Goal: Task Accomplishment & Management: Use online tool/utility

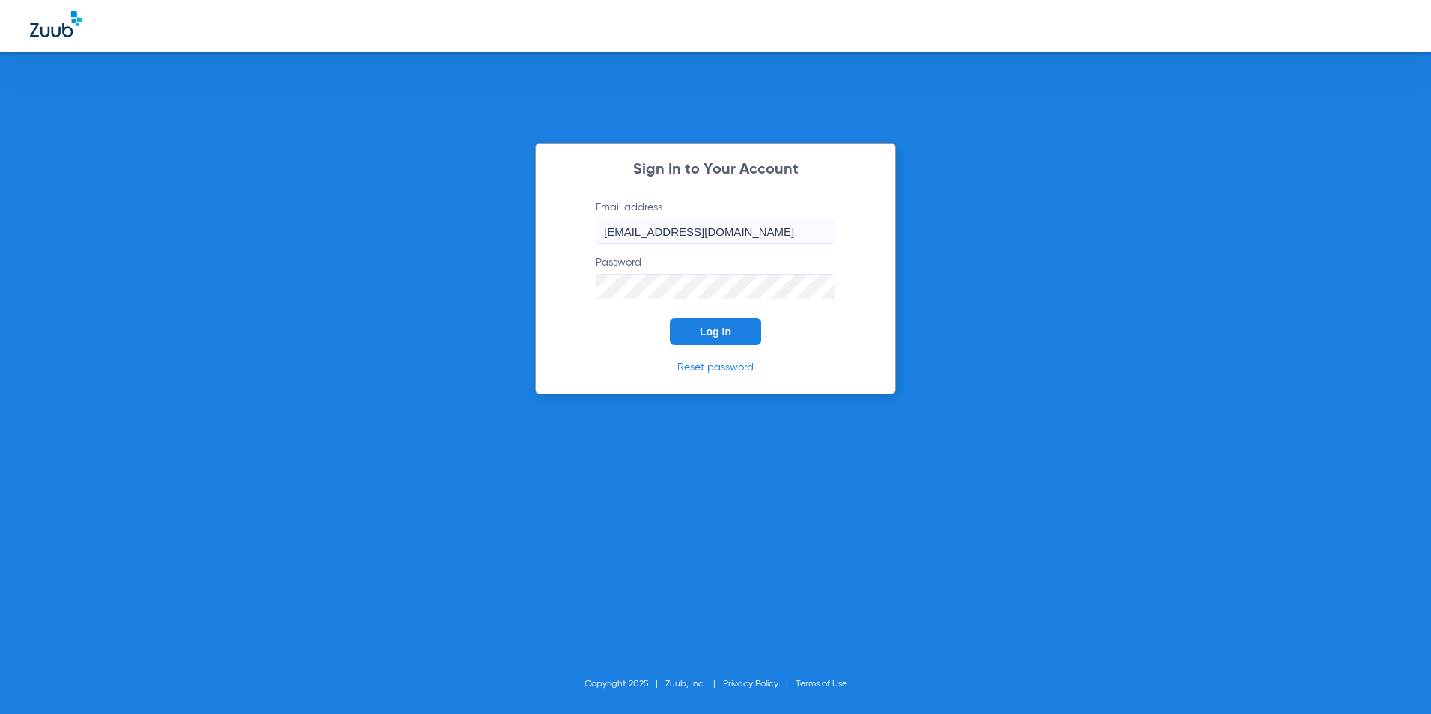
click at [766, 332] on form "Email address [EMAIL_ADDRESS][DOMAIN_NAME] Password Log In" at bounding box center [715, 272] width 284 height 145
click at [750, 332] on button "Log In" at bounding box center [715, 331] width 91 height 27
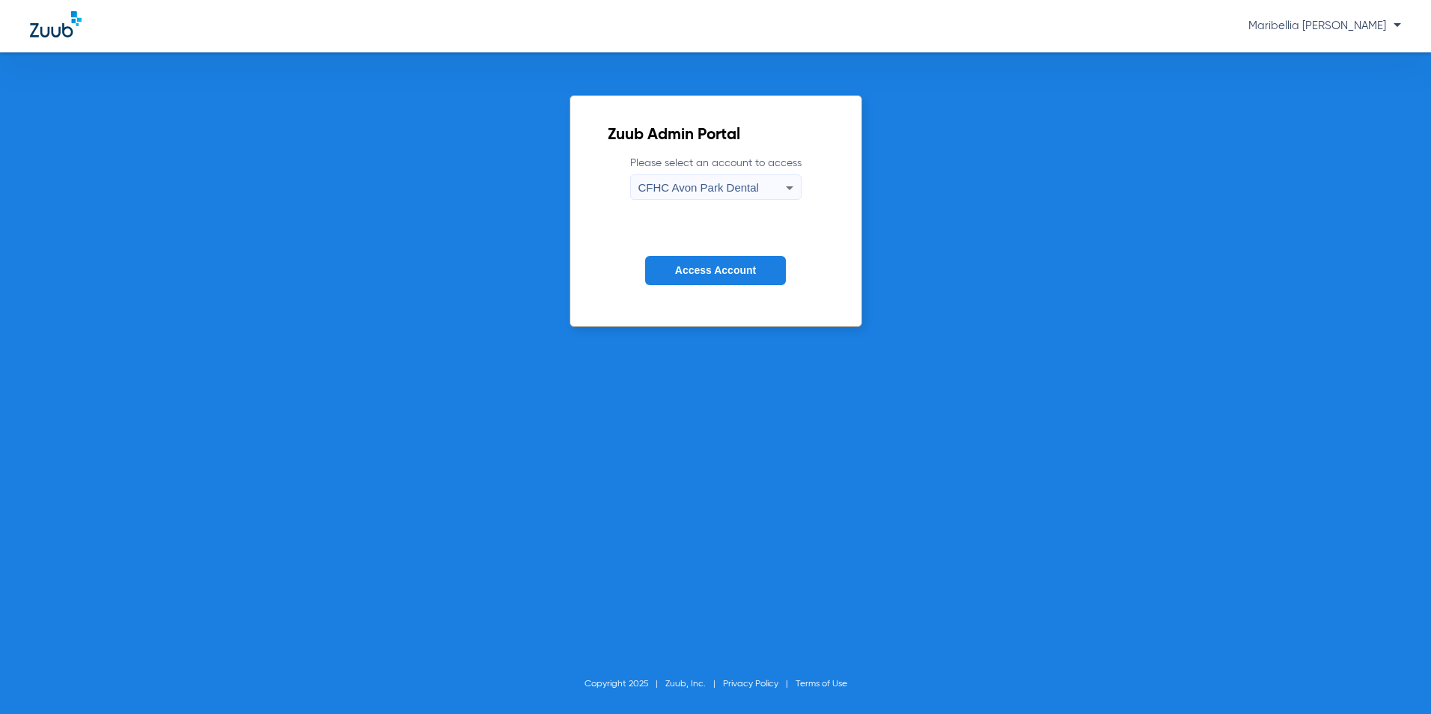
click at [736, 184] on span "CFHC Avon Park Dental" at bounding box center [699, 187] width 121 height 13
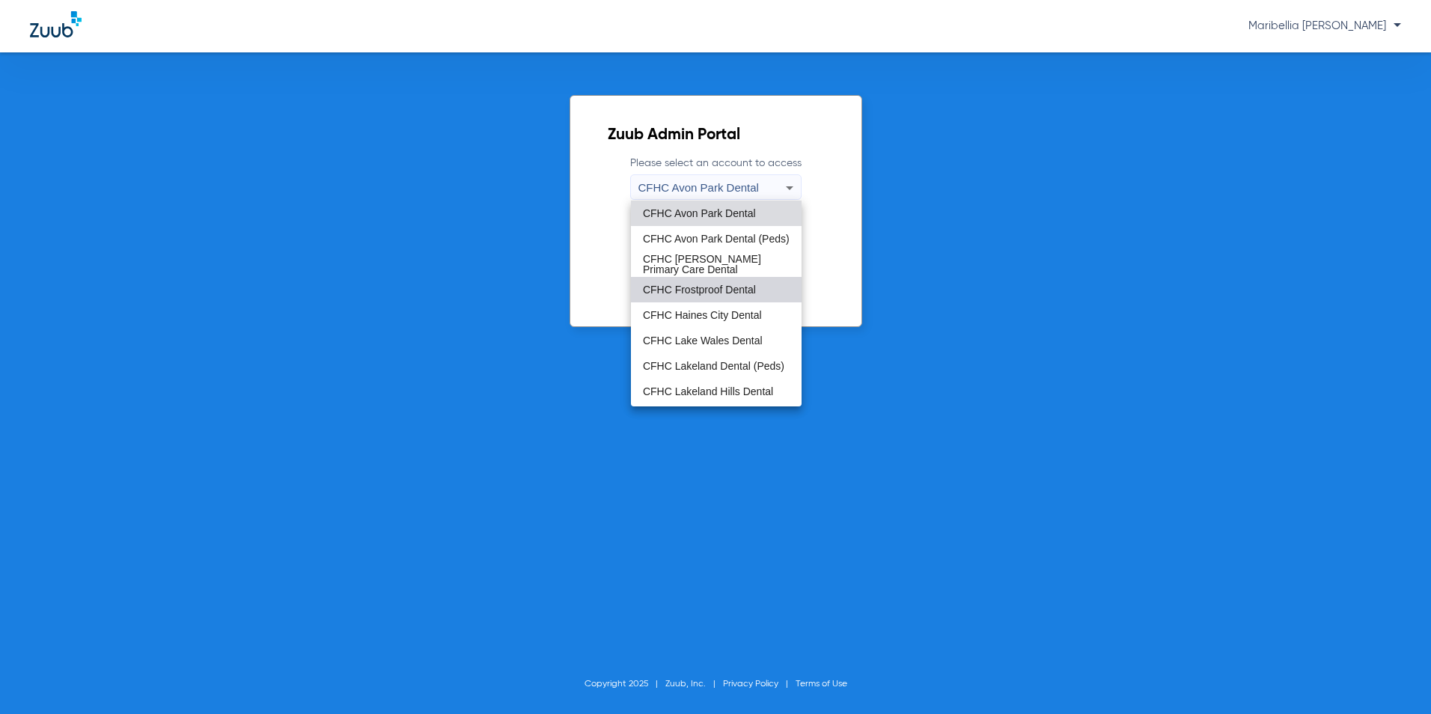
click at [718, 284] on span "CFHC Frostproof Dental" at bounding box center [699, 289] width 113 height 10
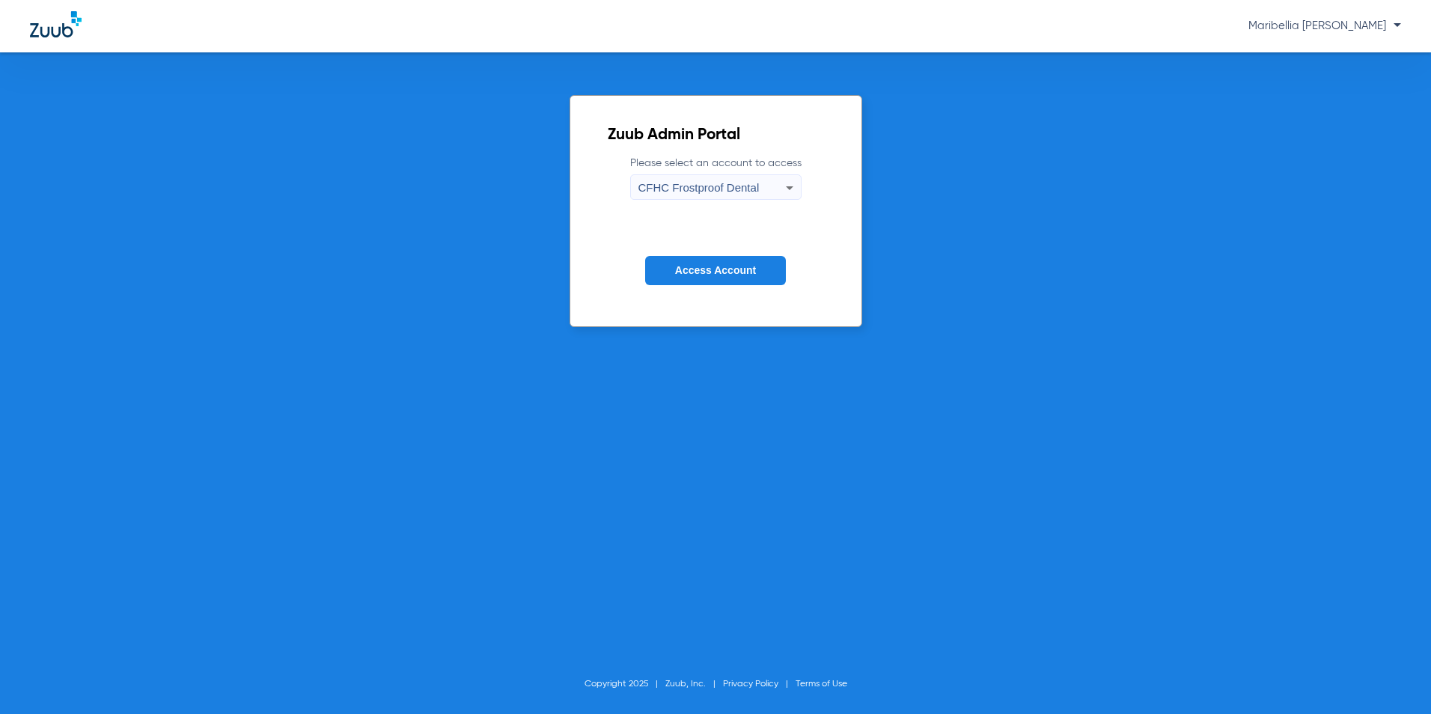
click at [719, 273] on span "Access Account" at bounding box center [715, 270] width 81 height 12
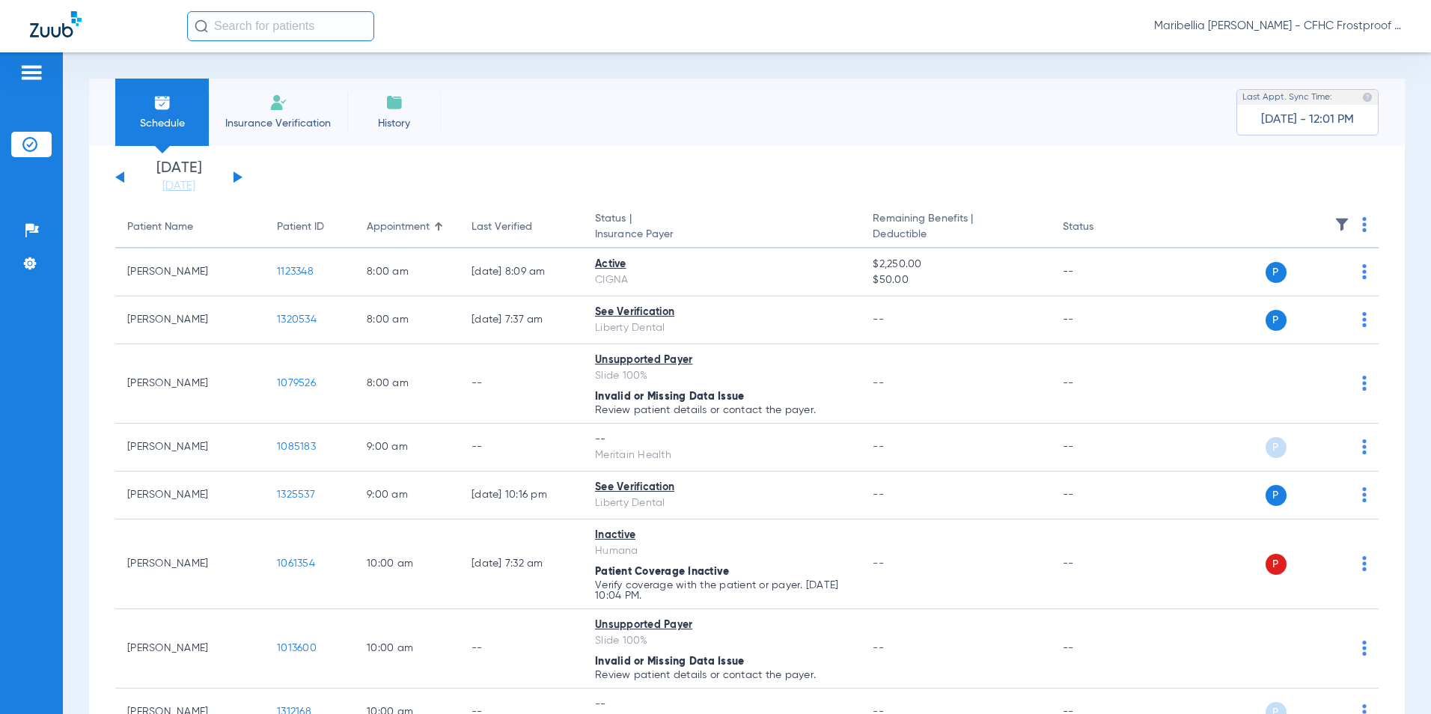
click at [234, 174] on button at bounding box center [238, 176] width 9 height 11
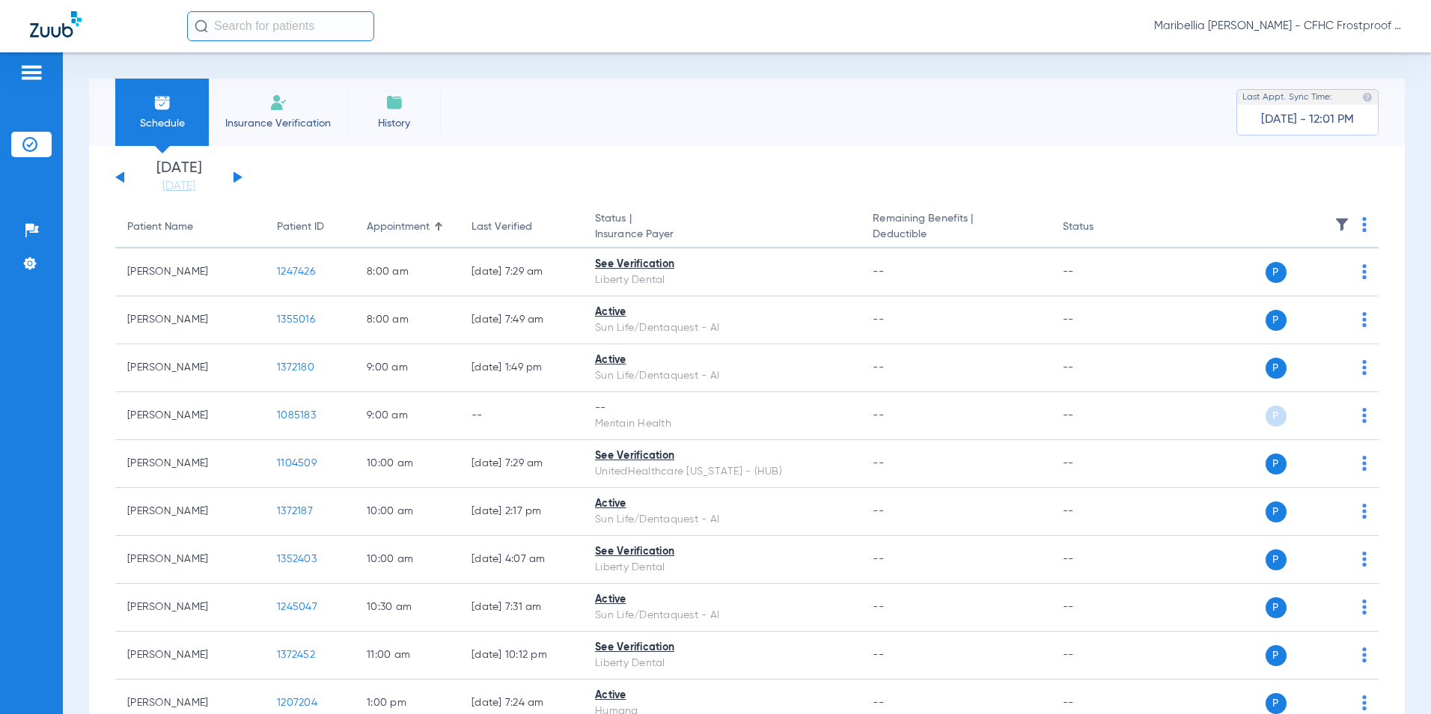
click at [234, 174] on button at bounding box center [238, 176] width 9 height 11
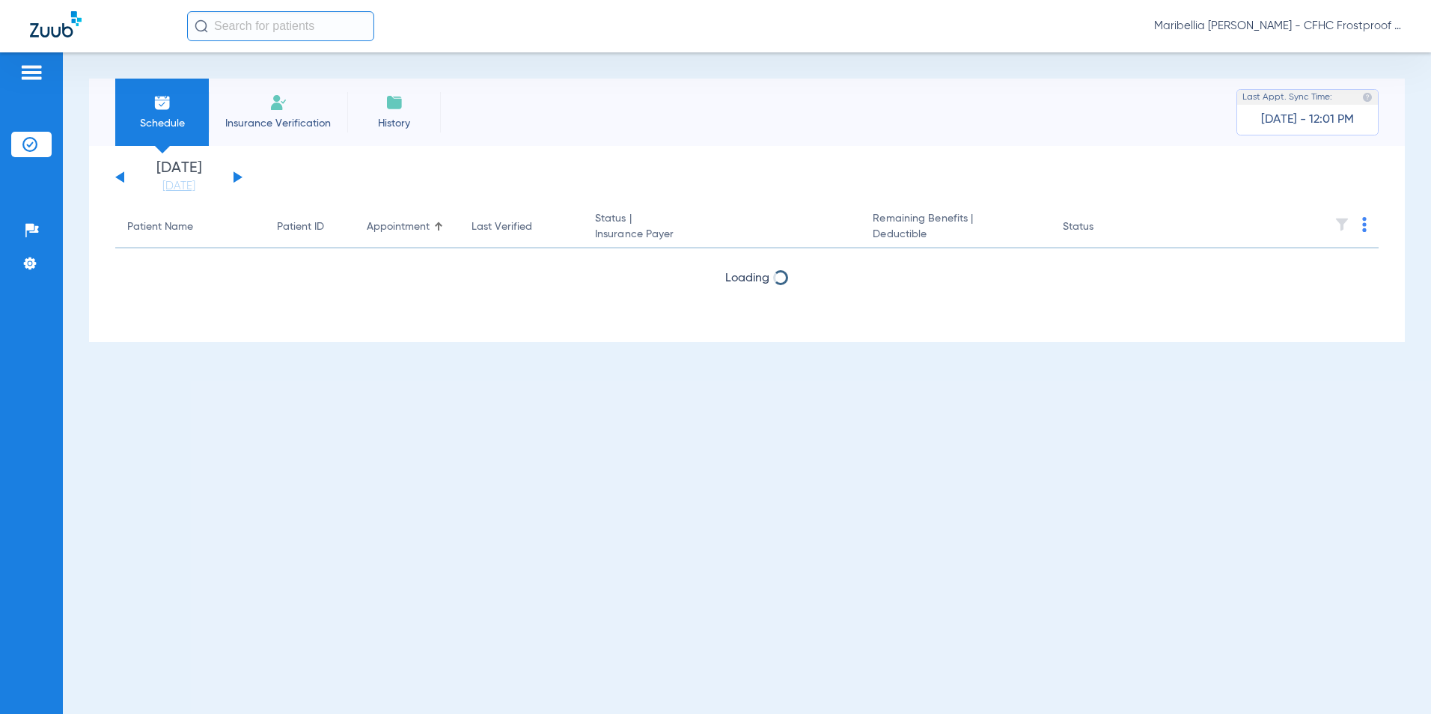
click at [234, 174] on button at bounding box center [238, 176] width 9 height 11
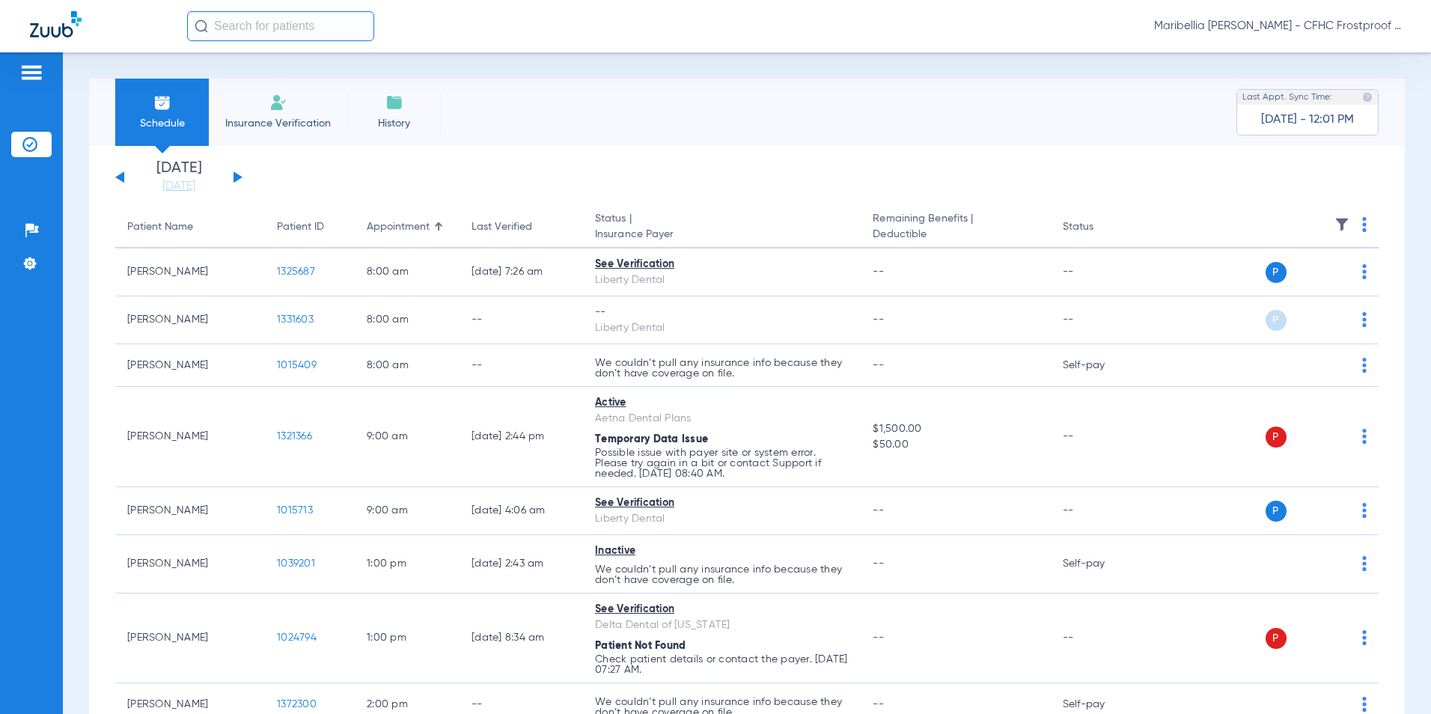
click at [234, 174] on button at bounding box center [238, 176] width 9 height 11
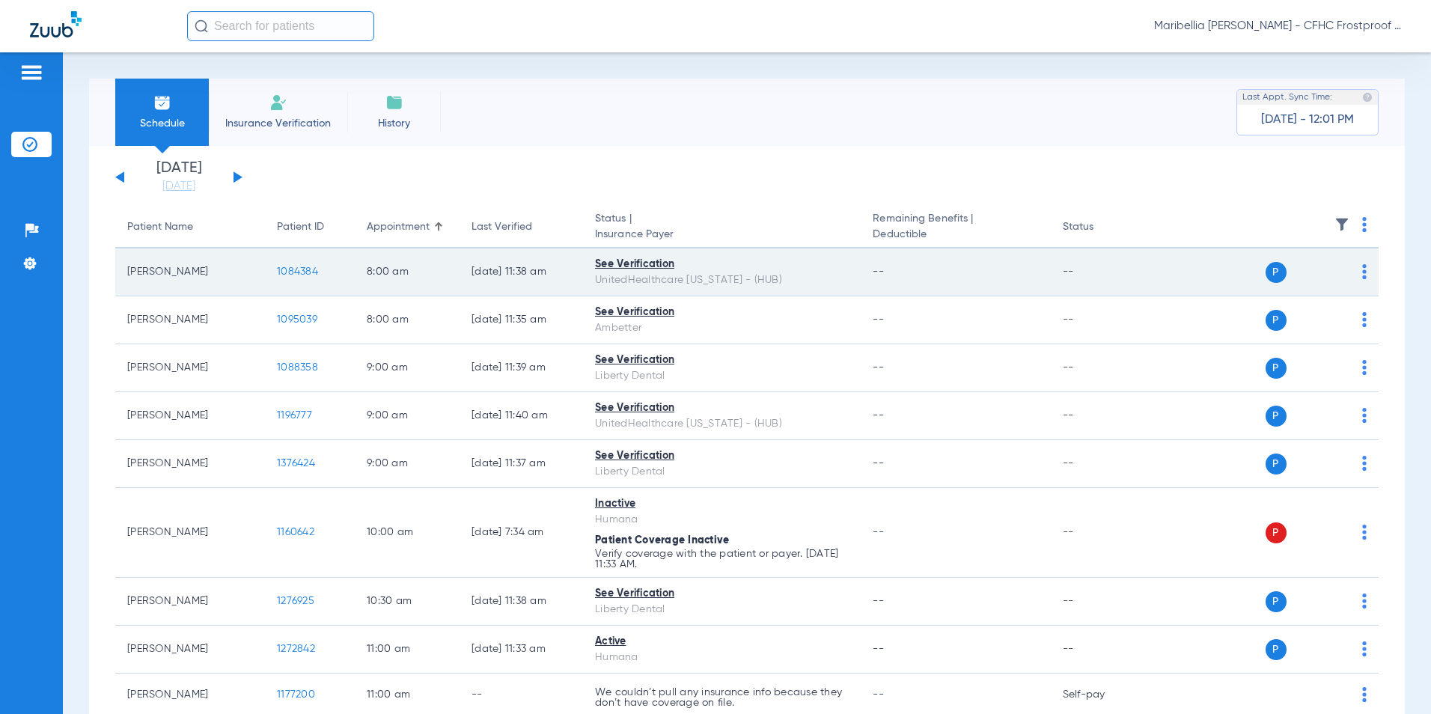
click at [305, 265] on td "1084384" at bounding box center [310, 273] width 90 height 48
click at [305, 272] on span "1084384" at bounding box center [297, 272] width 41 height 10
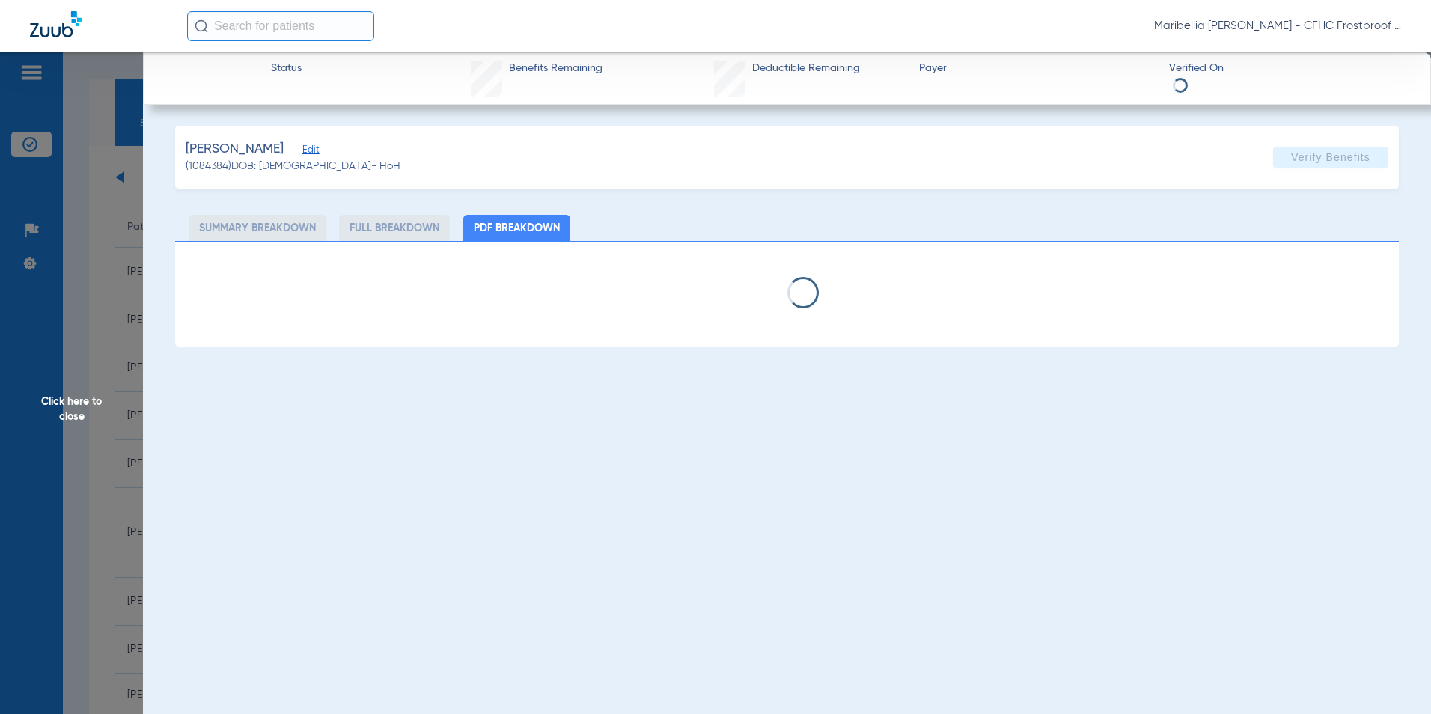
select select "page-width"
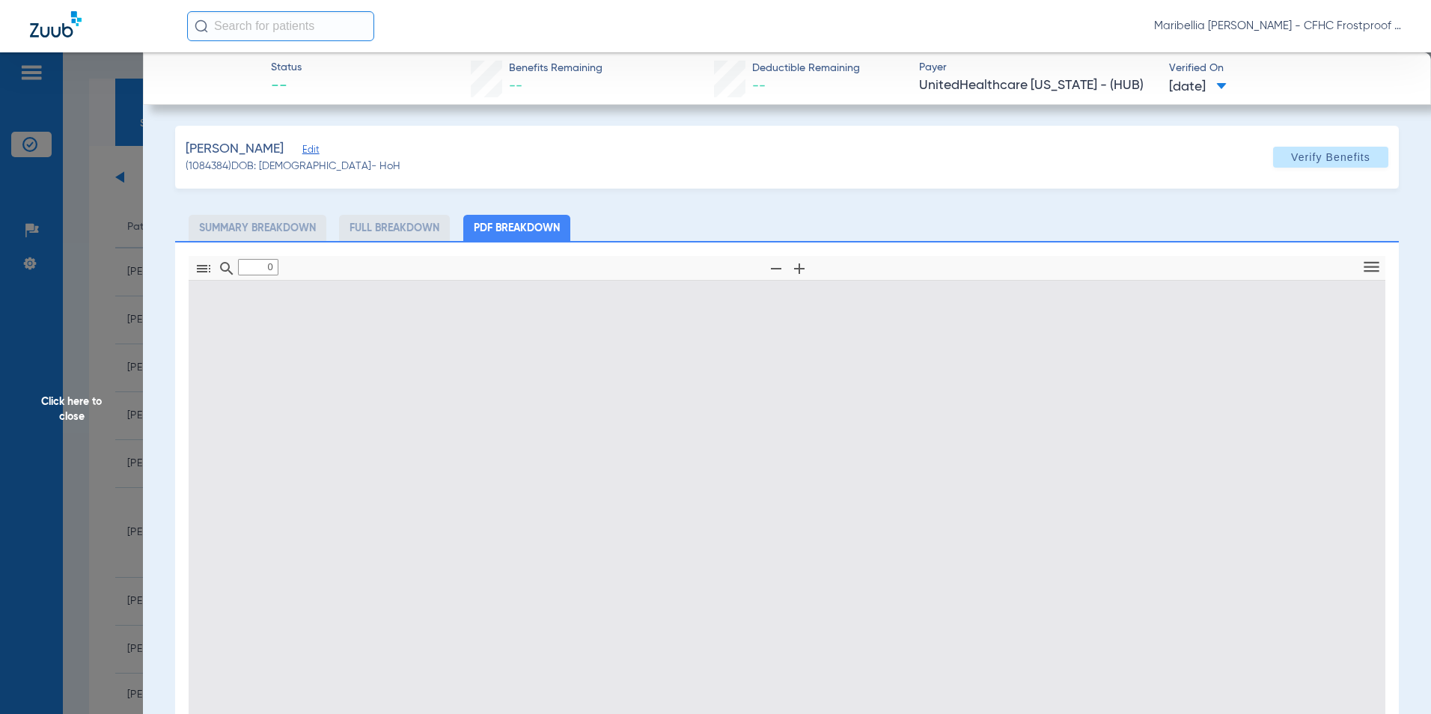
type input "1"
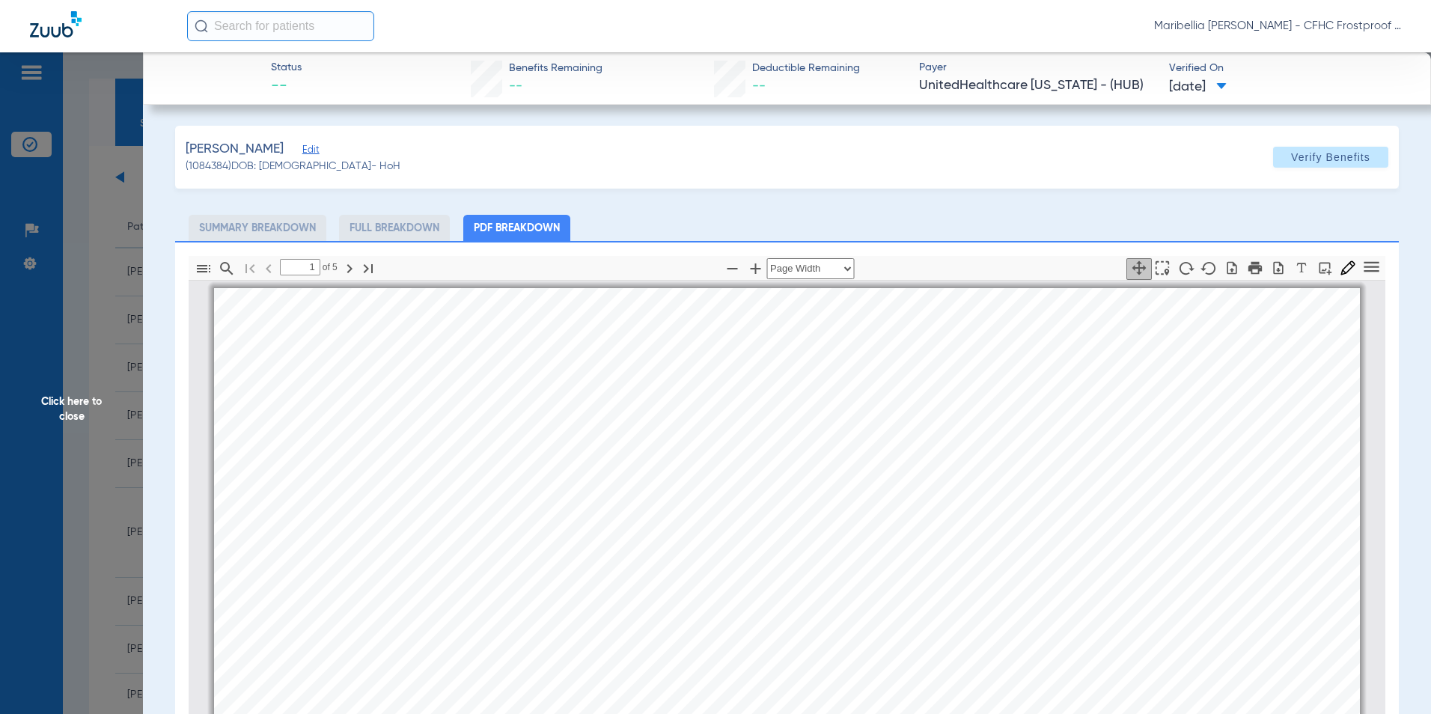
scroll to position [7, 0]
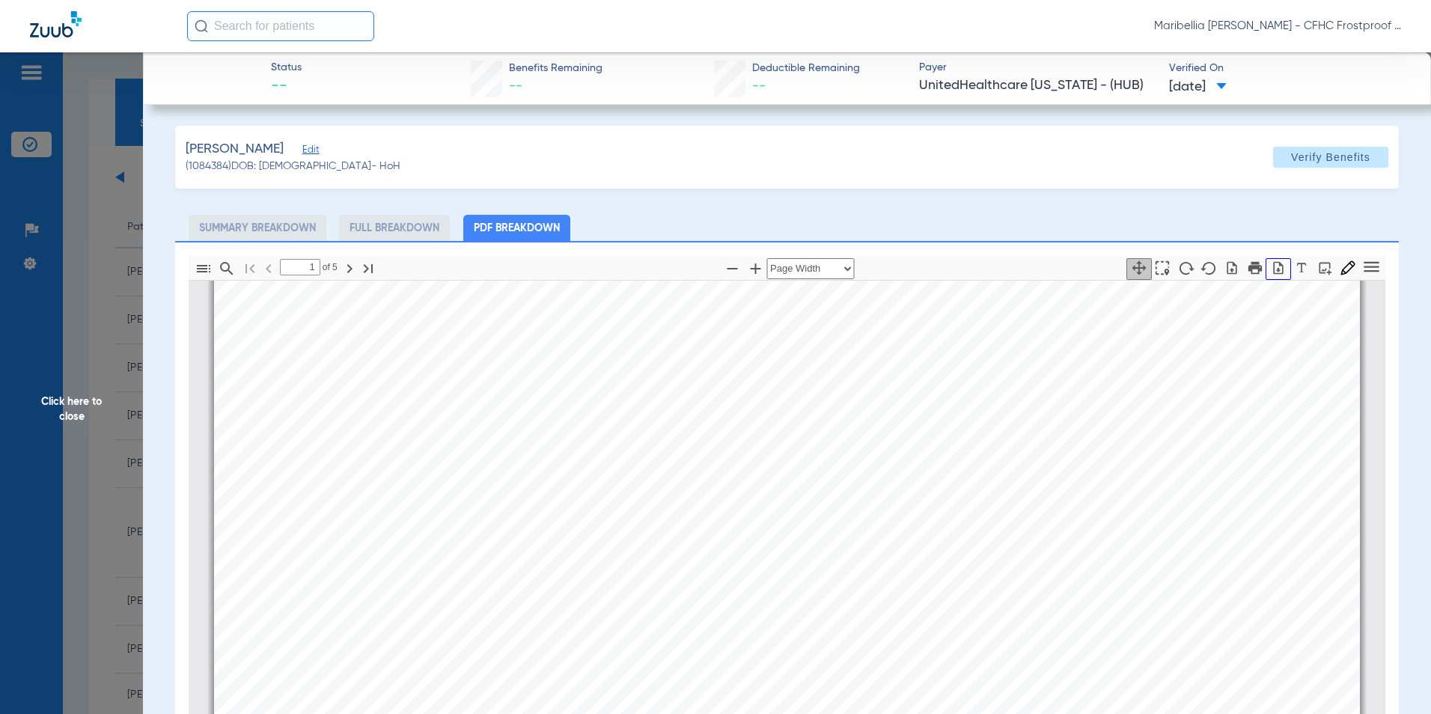
click at [1272, 268] on icon "button" at bounding box center [1278, 268] width 15 height 15
click at [57, 416] on span "Click here to close" at bounding box center [71, 409] width 143 height 714
